Goal: Task Accomplishment & Management: Complete application form

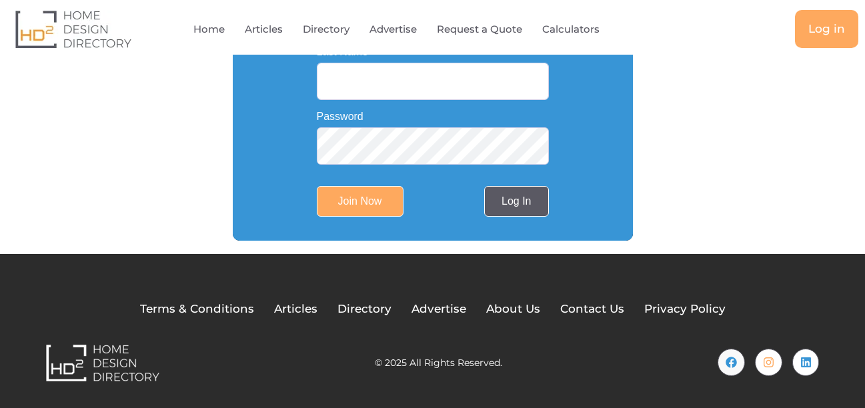
click at [507, 207] on link "Log In" at bounding box center [516, 201] width 64 height 31
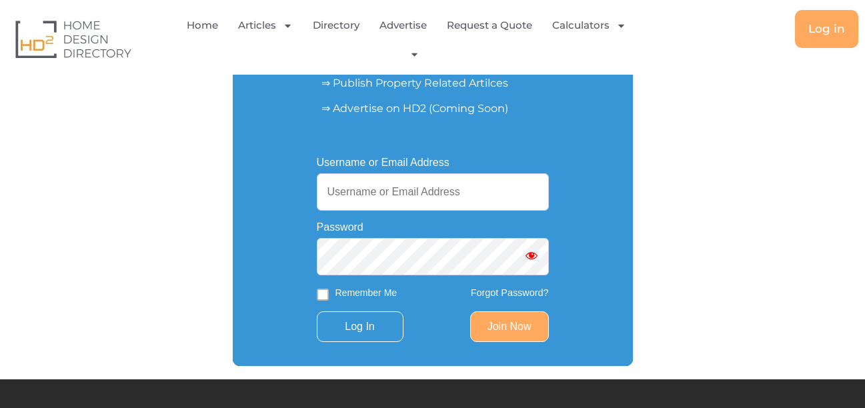
scroll to position [236, 0]
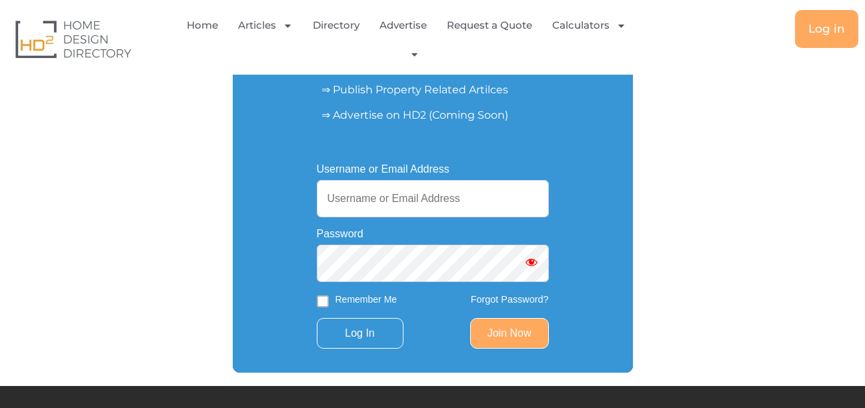
drag, startPoint x: 420, startPoint y: 205, endPoint x: 416, endPoint y: 215, distance: 11.4
click at [420, 205] on input "Username or Email Address" at bounding box center [433, 198] width 232 height 37
click at [375, 204] on input "Username or Email Address" at bounding box center [433, 198] width 232 height 37
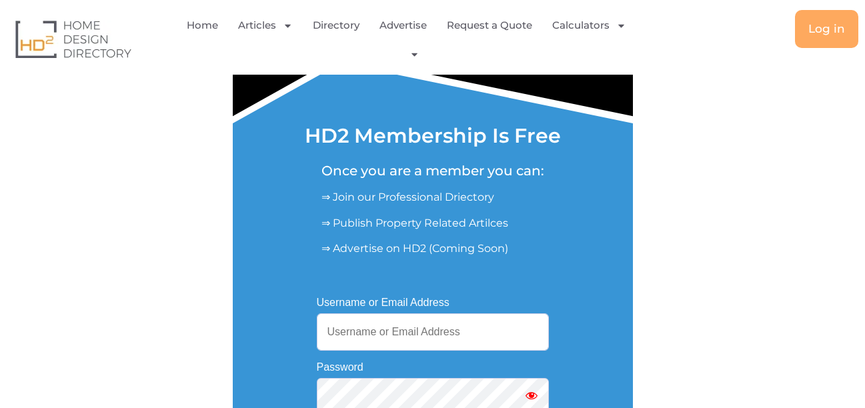
scroll to position [0, 0]
